Goal: Navigation & Orientation: Find specific page/section

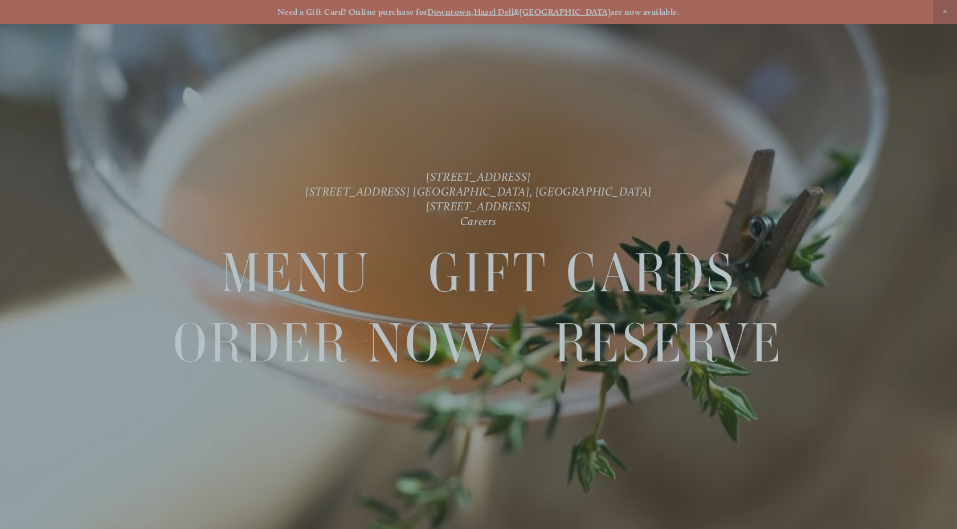
scroll to position [24, 0]
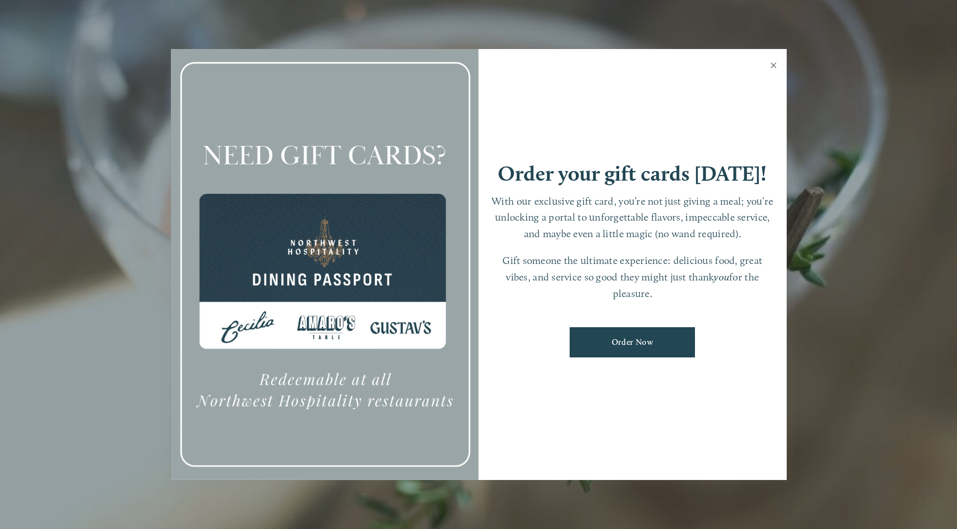
click at [775, 68] on link "Close" at bounding box center [774, 67] width 22 height 32
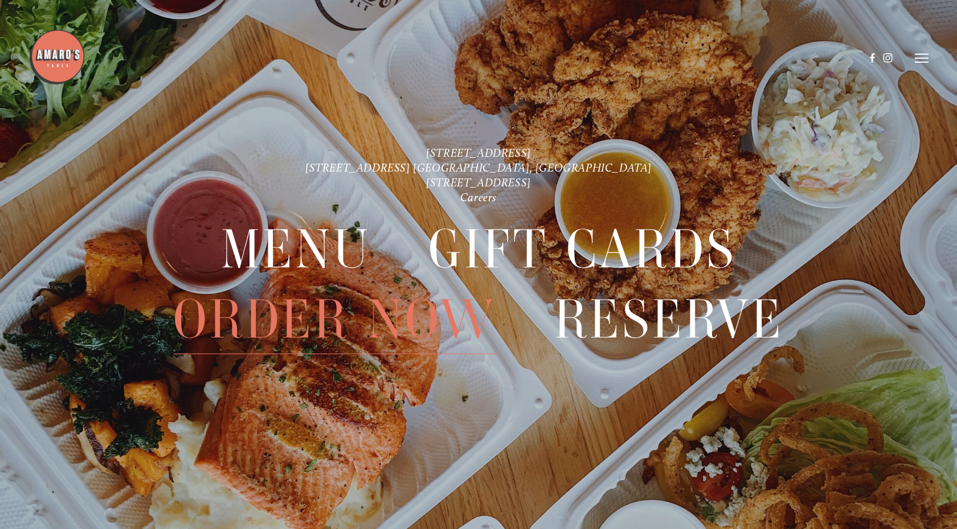
scroll to position [0, 0]
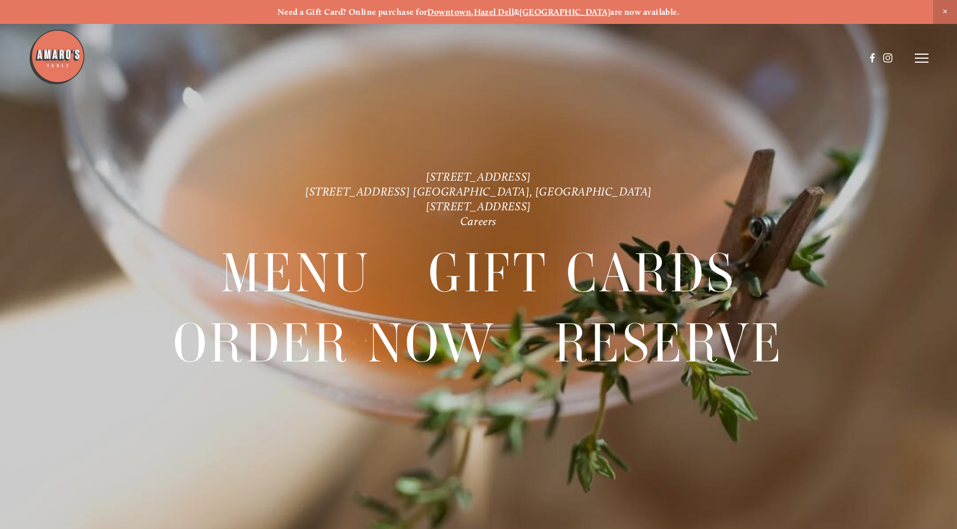
click at [921, 59] on icon at bounding box center [922, 58] width 14 height 10
click at [715, 58] on span "Menu" at bounding box center [710, 58] width 21 height 10
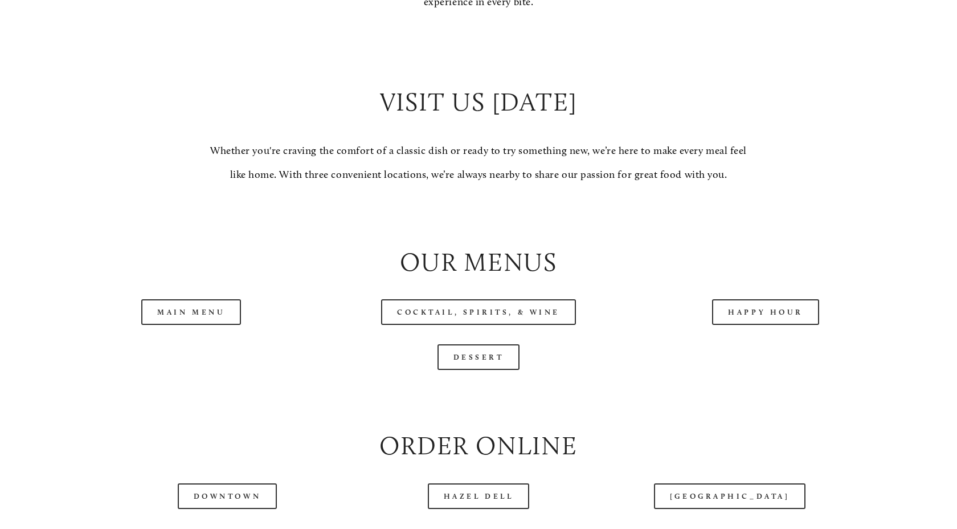
scroll to position [1133, 0]
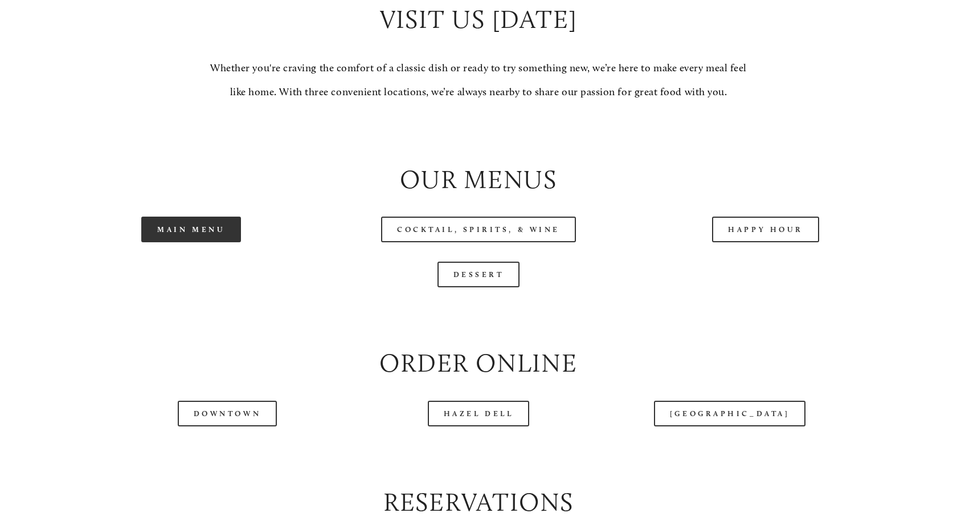
click at [201, 227] on link "Main Menu" at bounding box center [191, 230] width 100 height 26
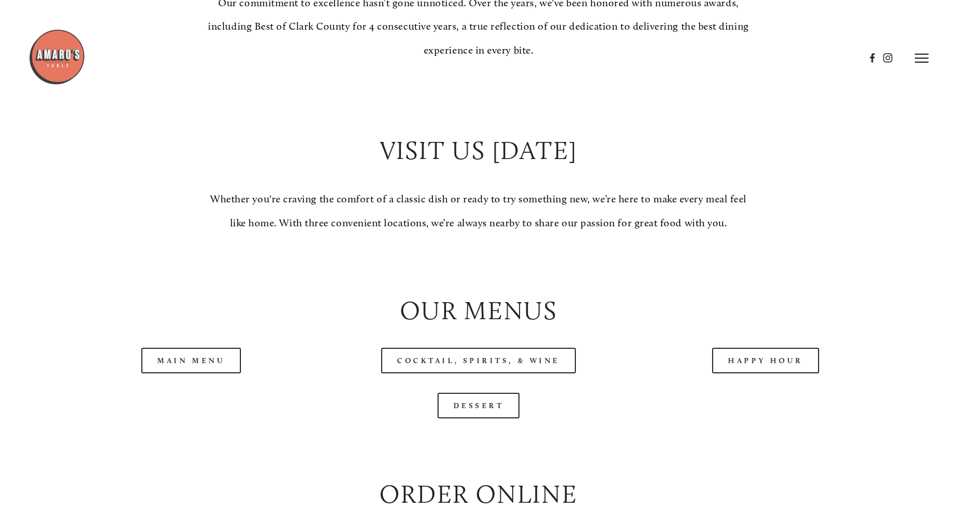
scroll to position [965, 0]
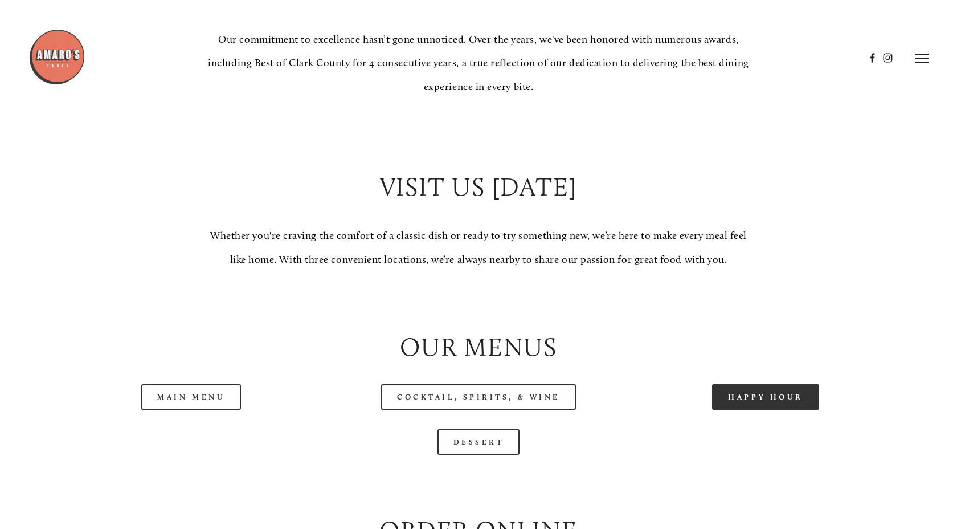
click at [758, 395] on link "Happy Hour" at bounding box center [765, 397] width 107 height 26
